Goal: Navigation & Orientation: Find specific page/section

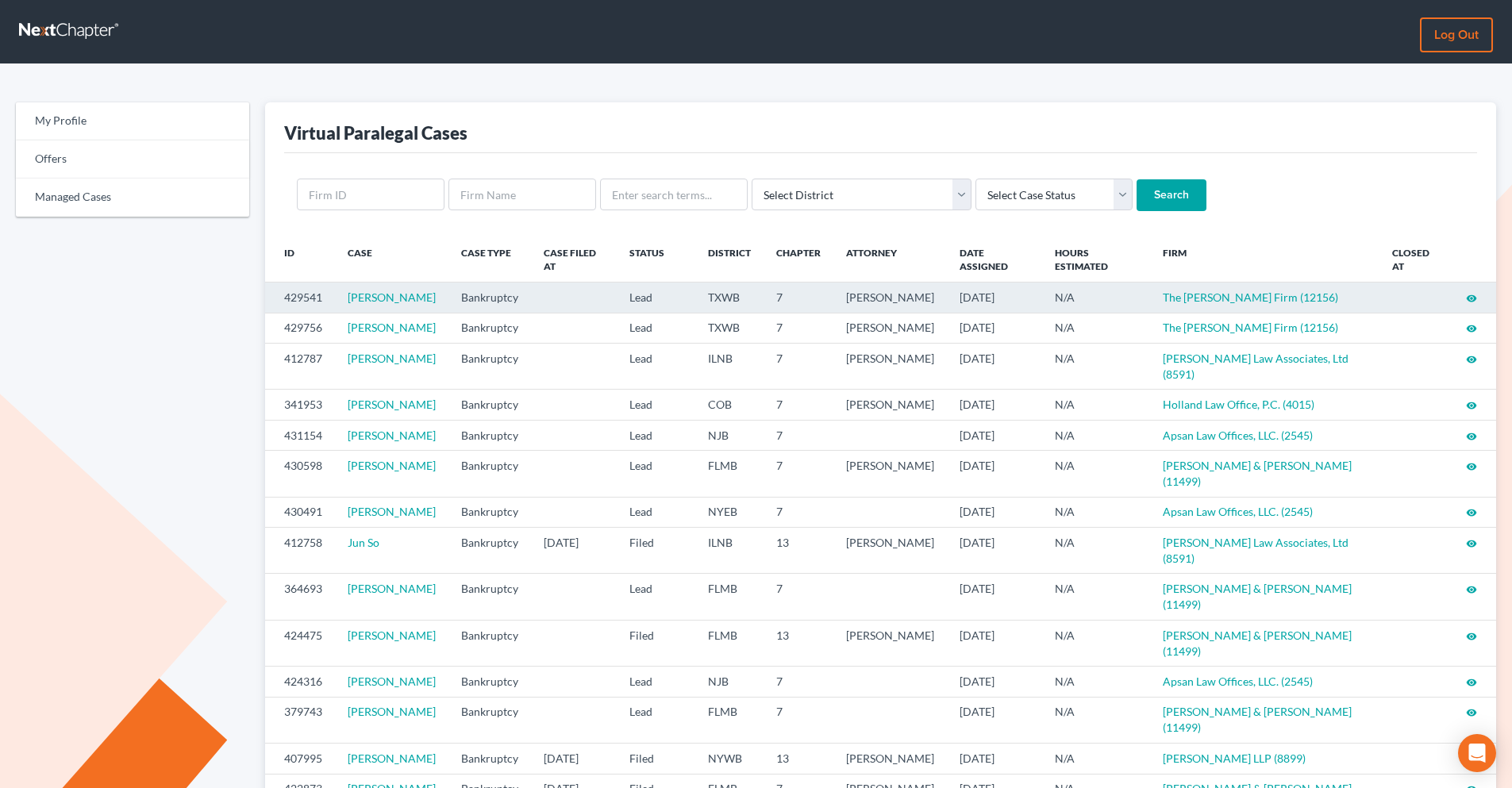
click at [1469, 297] on icon "visibility" at bounding box center [1471, 298] width 11 height 11
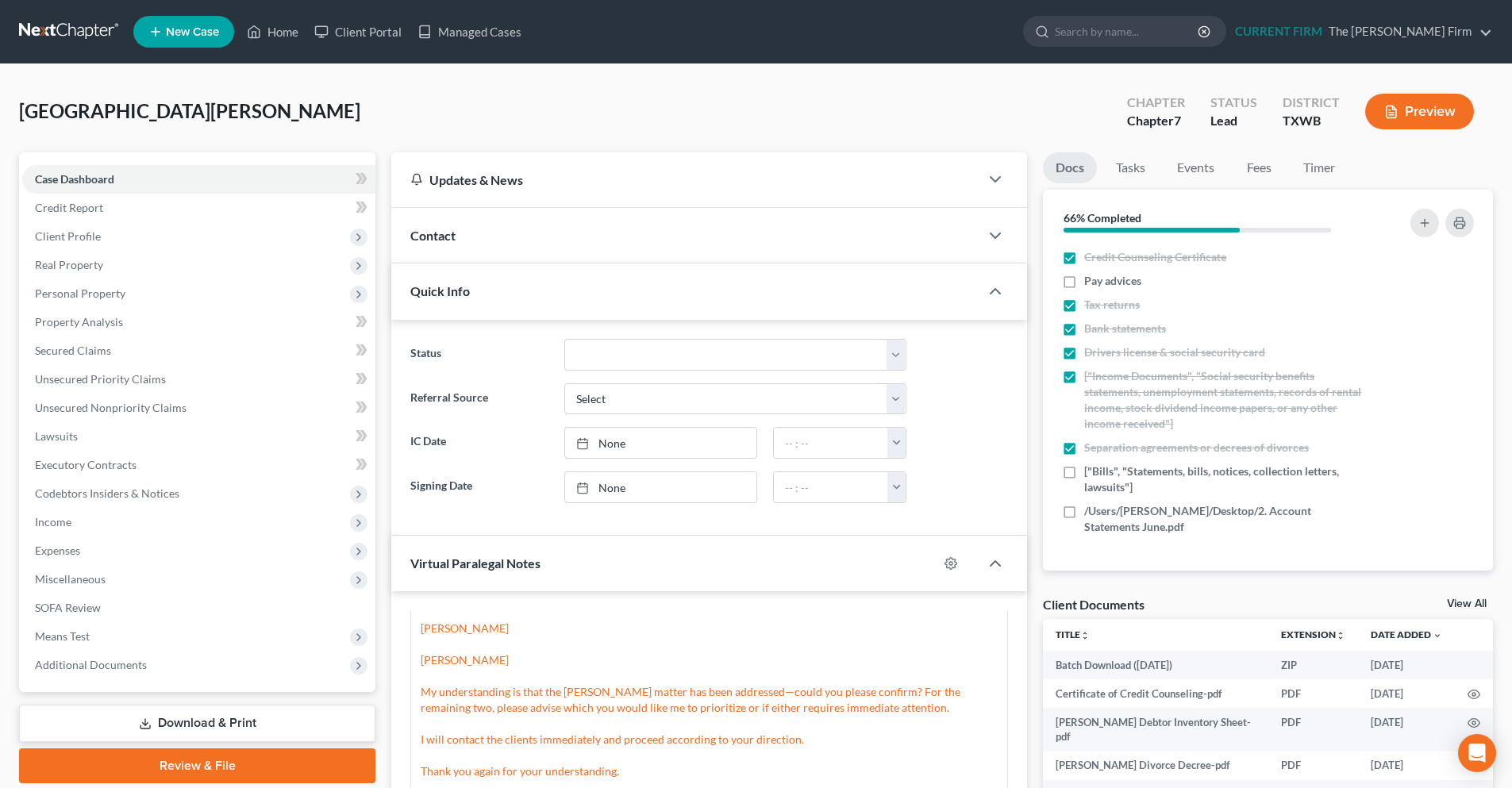
click at [78, 38] on link at bounding box center [70, 31] width 102 height 29
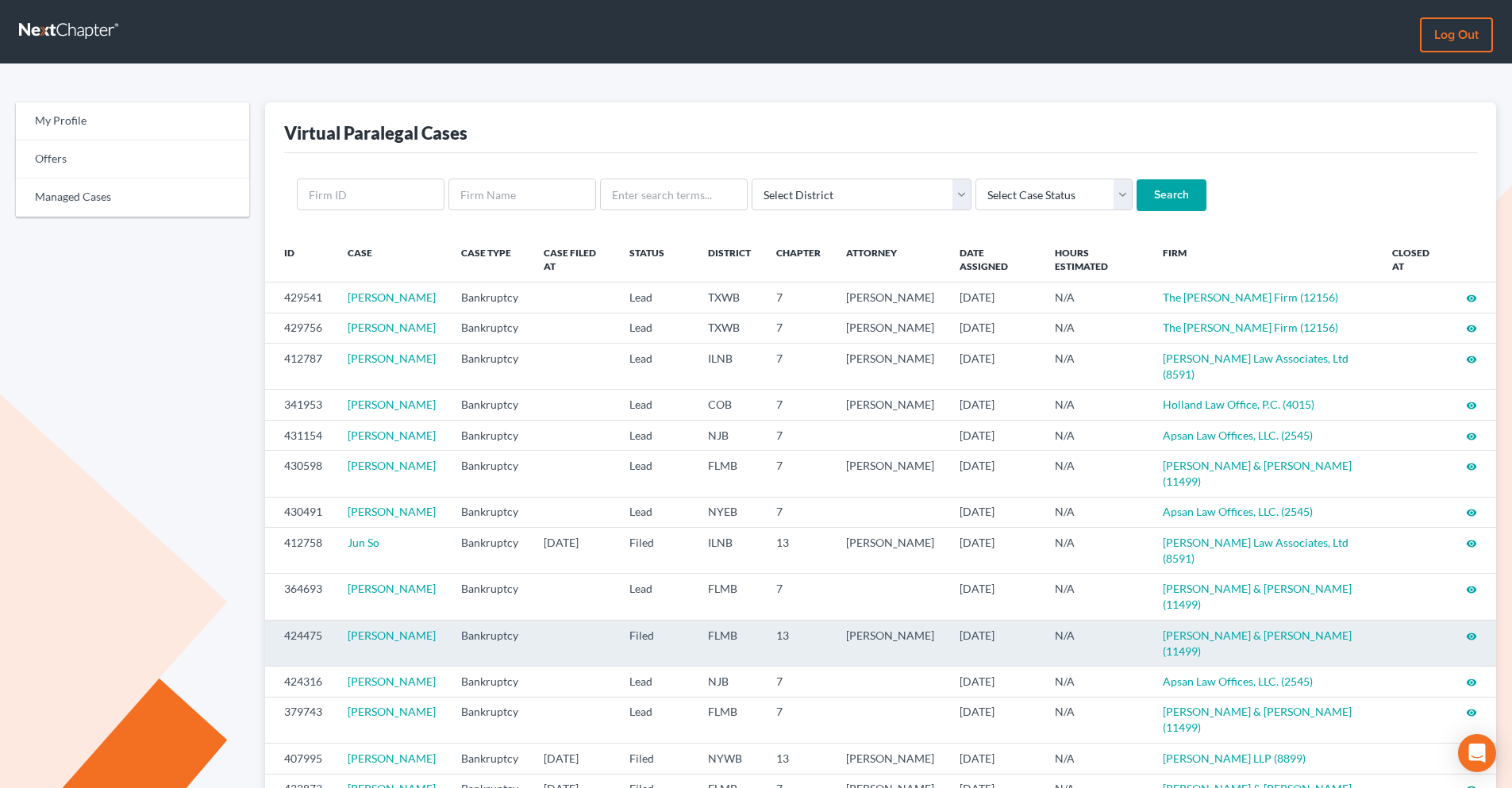
click at [1475, 631] on icon "visibility" at bounding box center [1471, 636] width 11 height 11
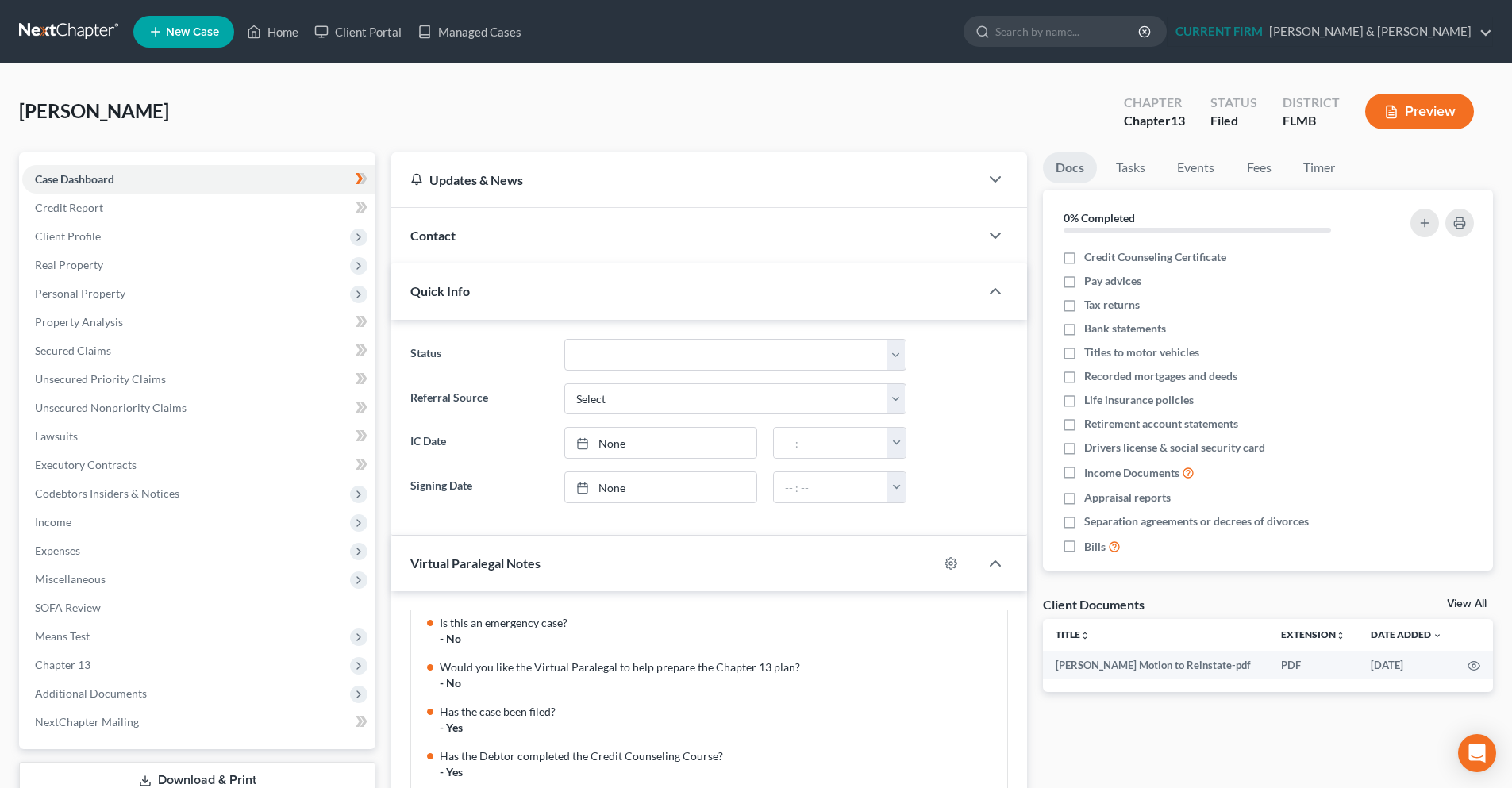
click at [82, 25] on link at bounding box center [70, 31] width 102 height 29
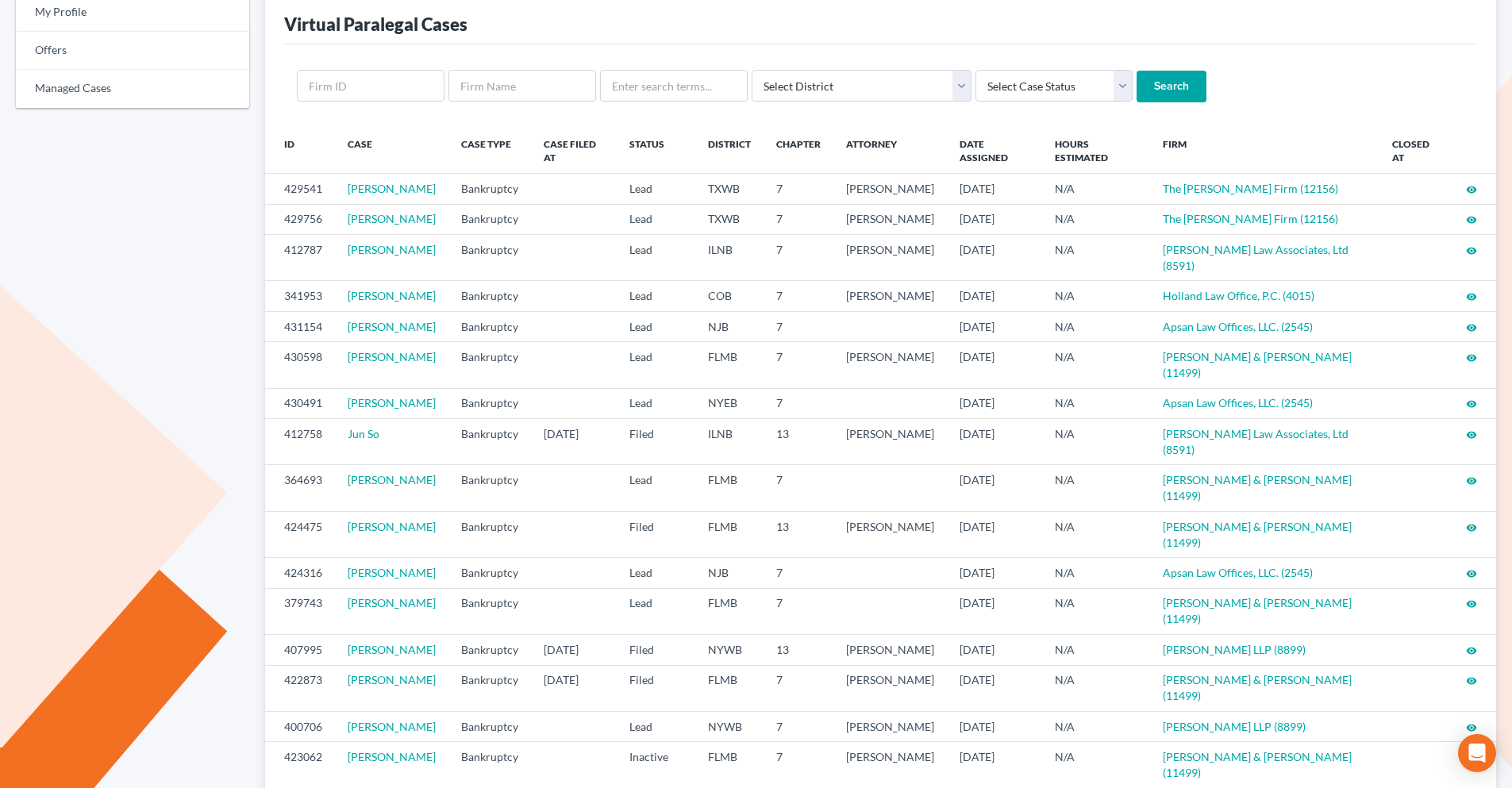
scroll to position [85, 0]
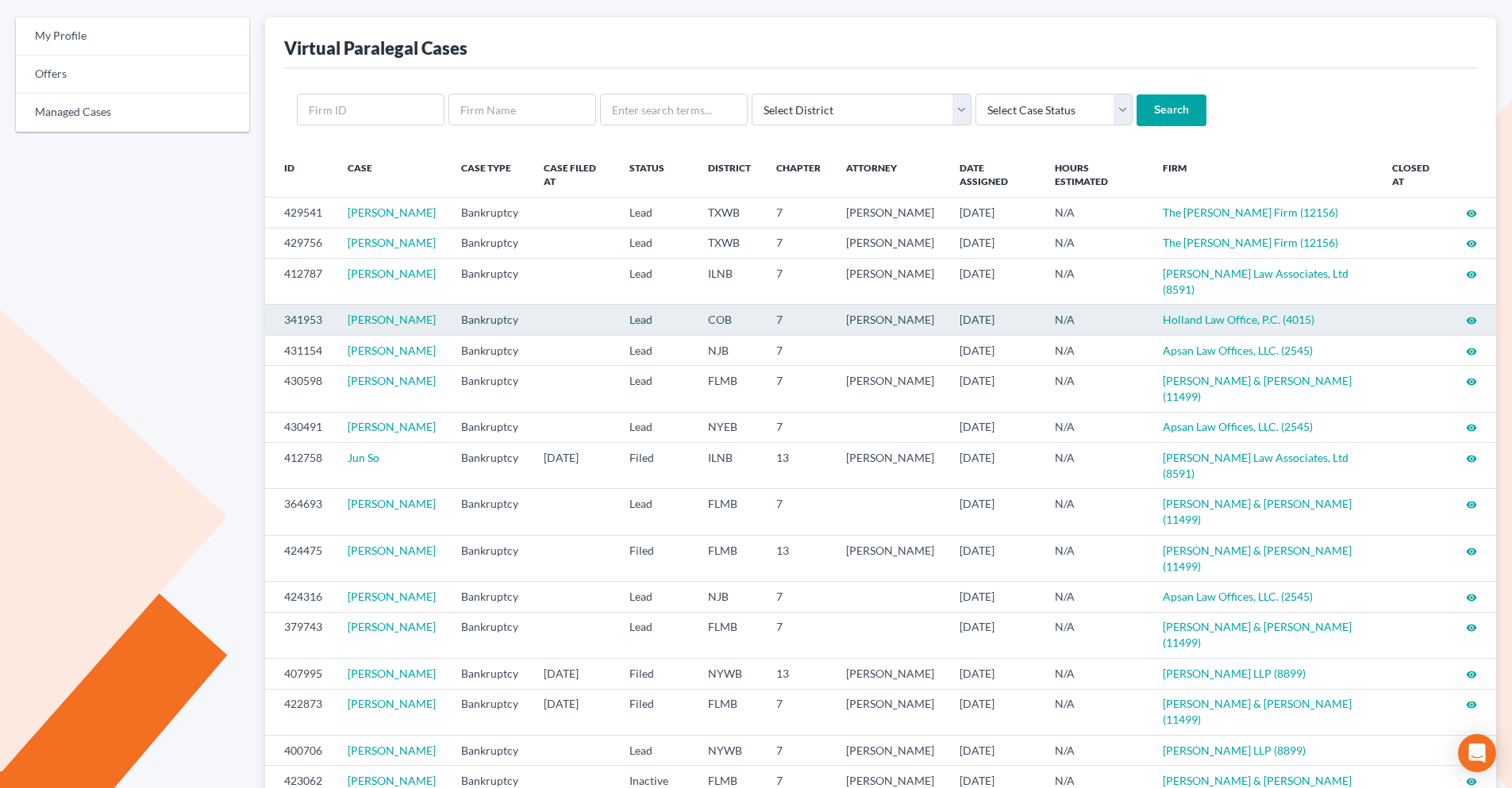
click at [1467, 326] on icon "visibility" at bounding box center [1471, 321] width 11 height 11
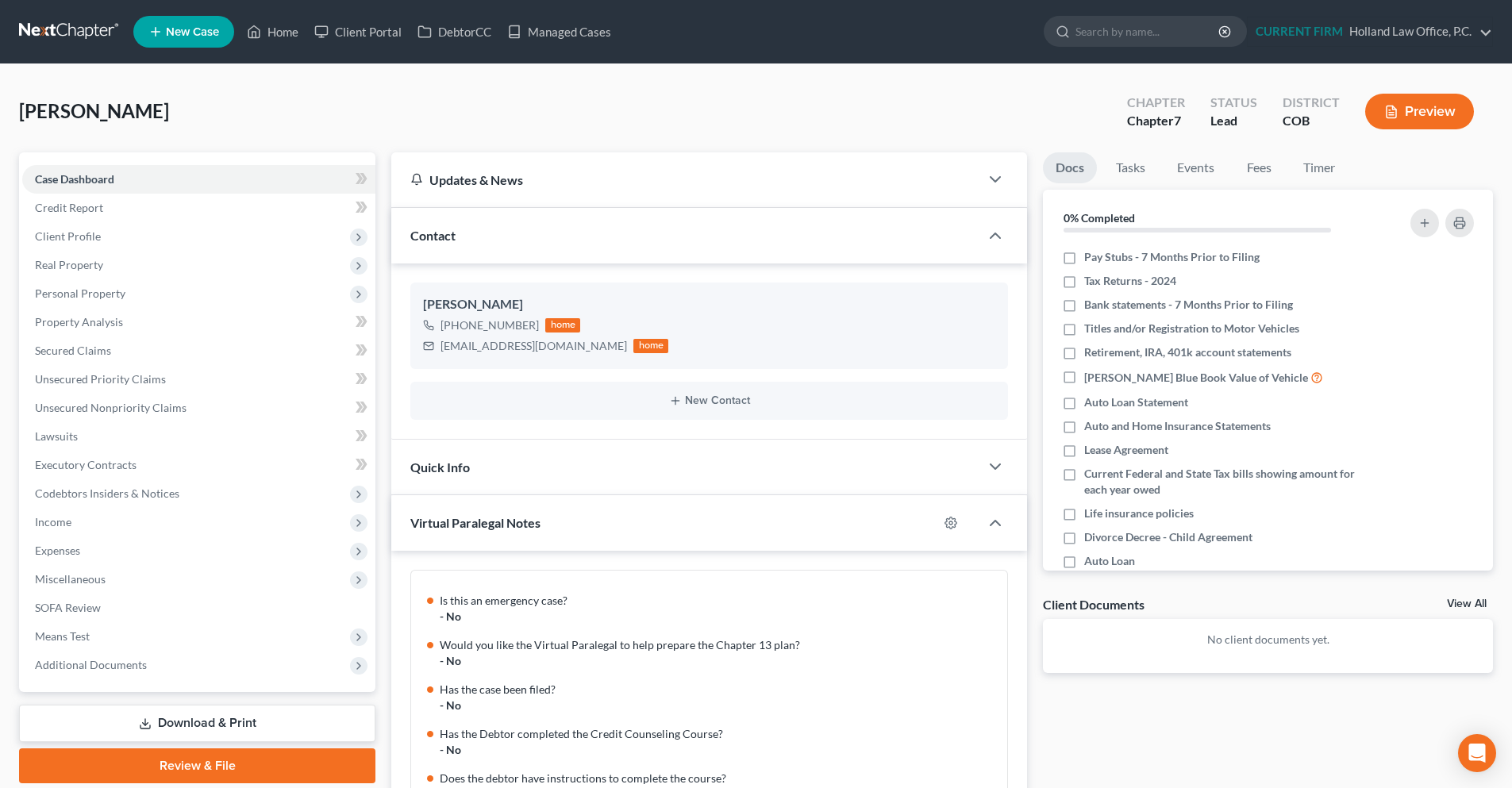
scroll to position [1373, 0]
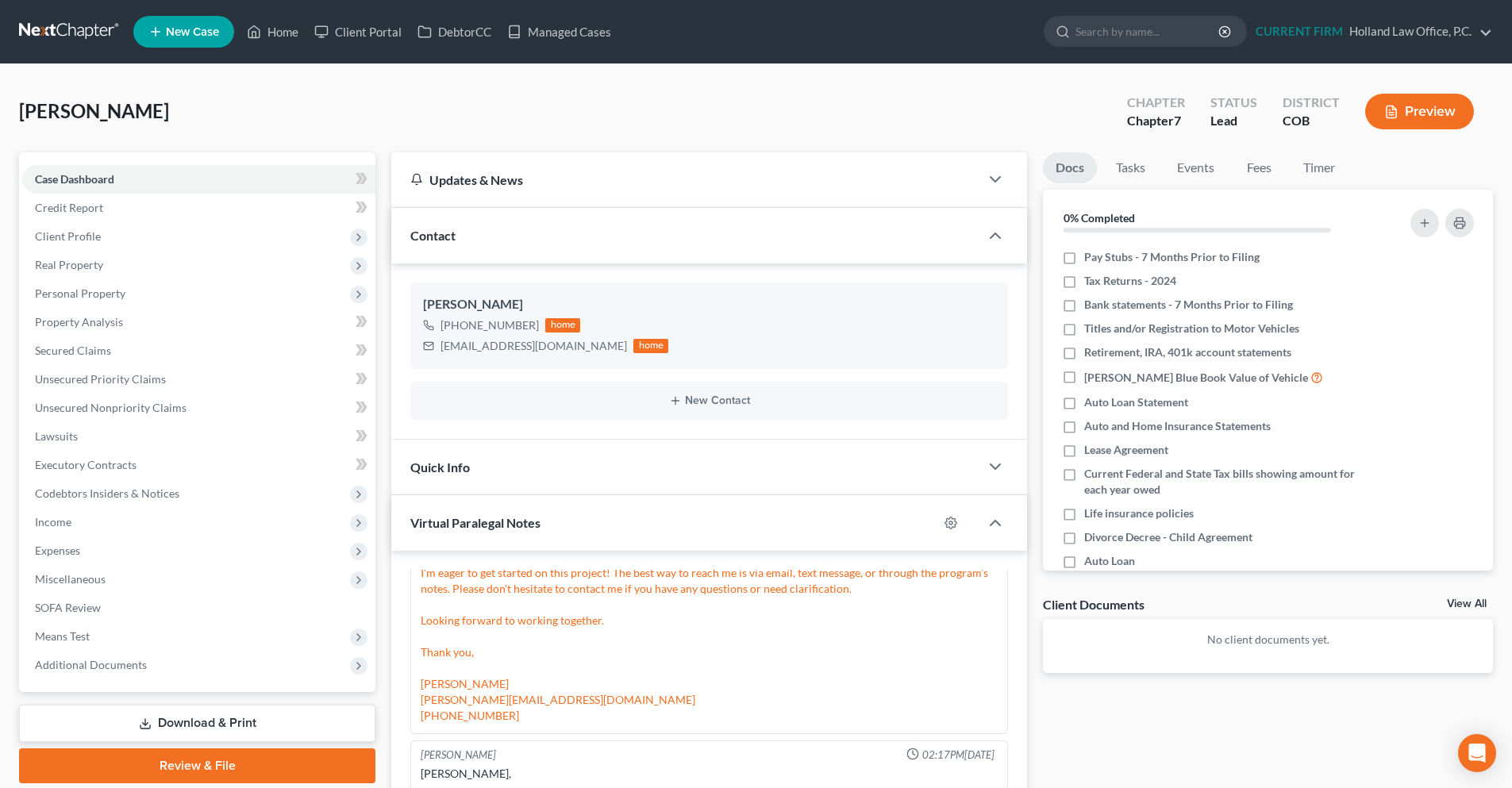
click at [49, 36] on link at bounding box center [70, 31] width 102 height 29
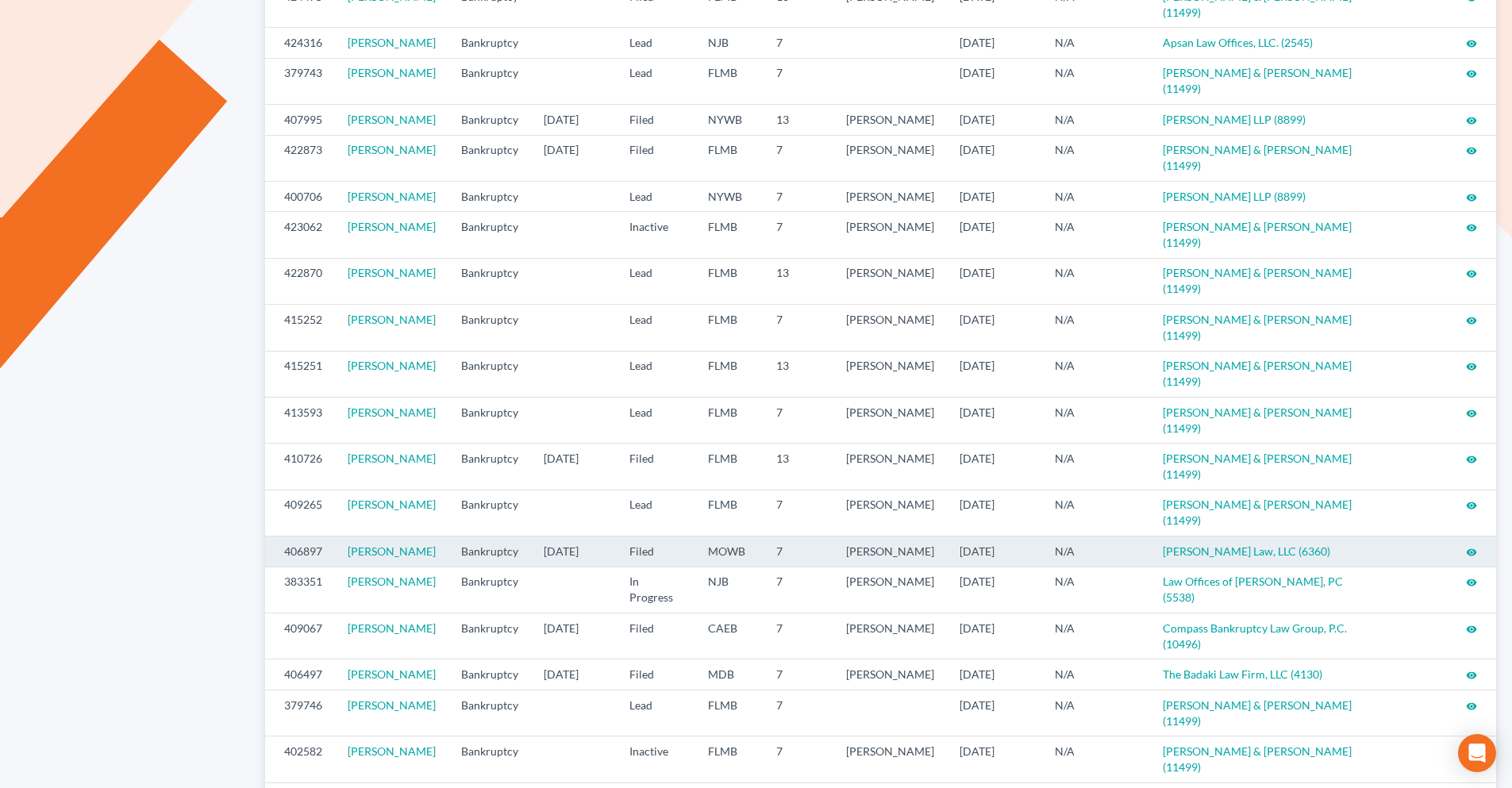
scroll to position [640, 0]
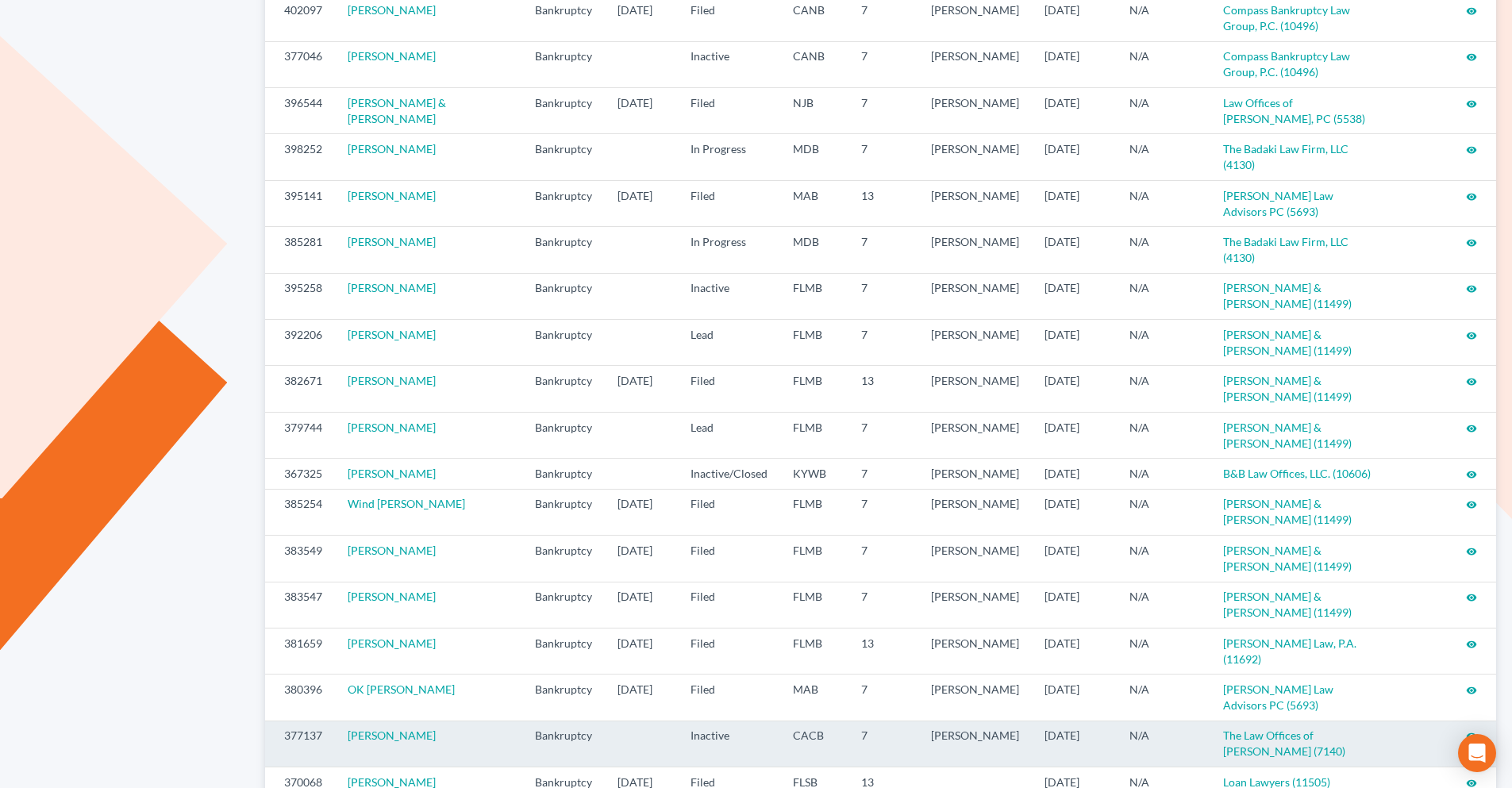
scroll to position [304, 0]
